Goal: Check status: Check status

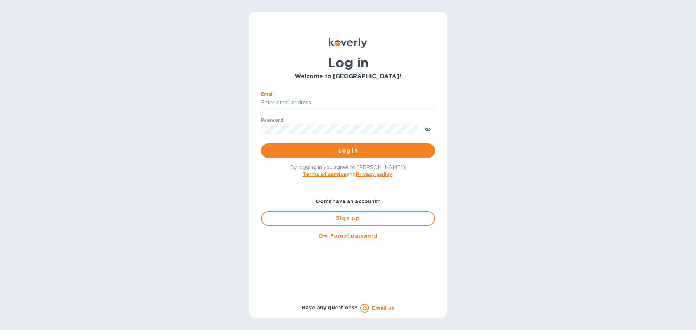
click at [286, 98] on input "Email" at bounding box center [348, 103] width 174 height 11
type input "[PERSON_NAME][EMAIL_ADDRESS][DOMAIN_NAME]"
click at [309, 148] on span "Log in" at bounding box center [348, 150] width 162 height 9
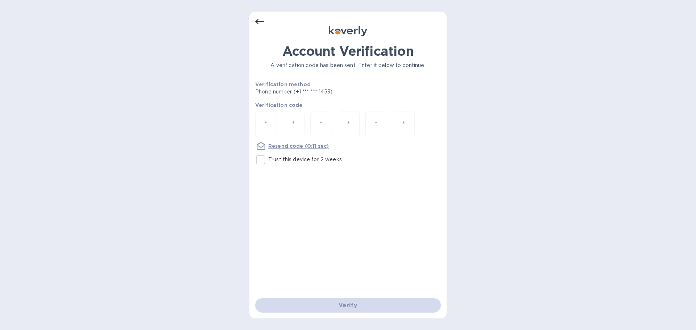
click at [263, 123] on input "number" at bounding box center [265, 124] width 9 height 13
click at [267, 126] on input "number" at bounding box center [265, 124] width 9 height 13
type input "6"
type input "8"
type input "6"
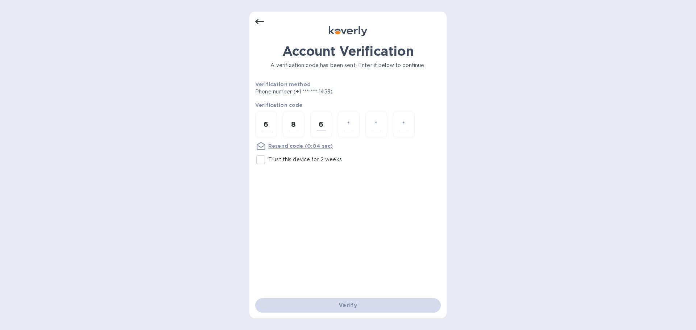
type input "4"
type input "7"
type input "0"
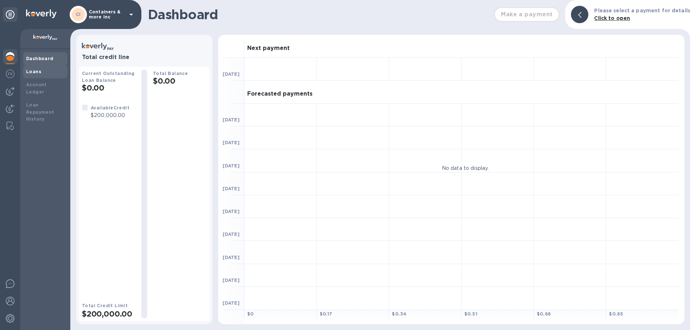
click at [31, 67] on div "Loans" at bounding box center [45, 71] width 44 height 13
